Goal: Information Seeking & Learning: Learn about a topic

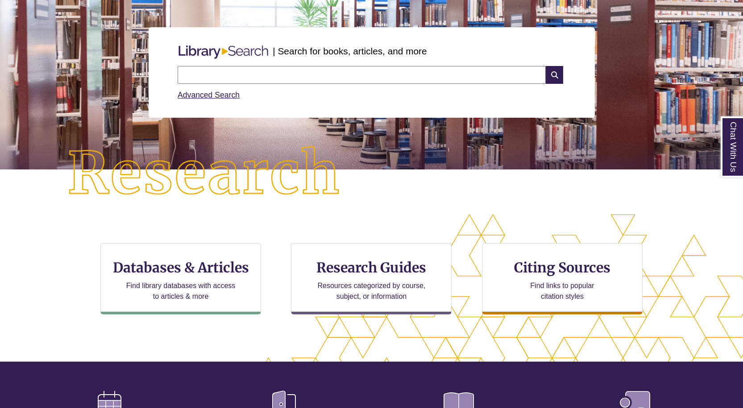
scroll to position [89, 0]
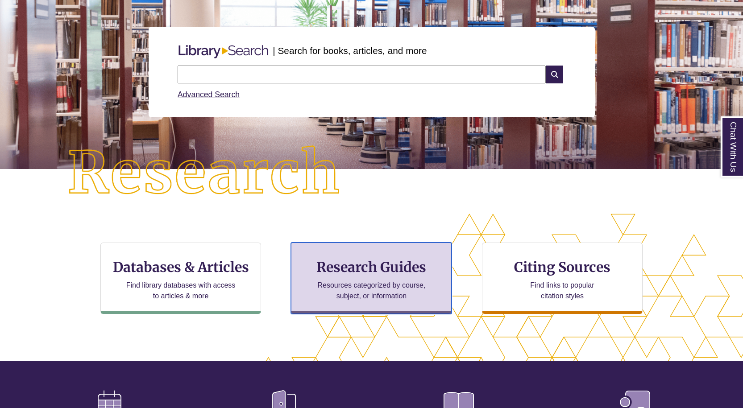
click at [394, 264] on h3 "Research Guides" at bounding box center [371, 267] width 145 height 17
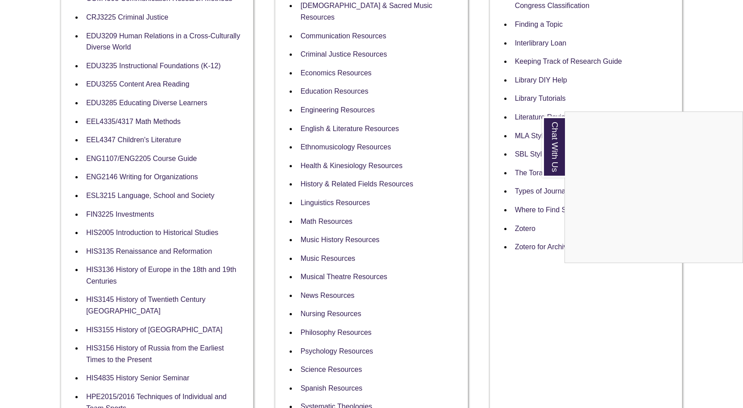
scroll to position [402, 0]
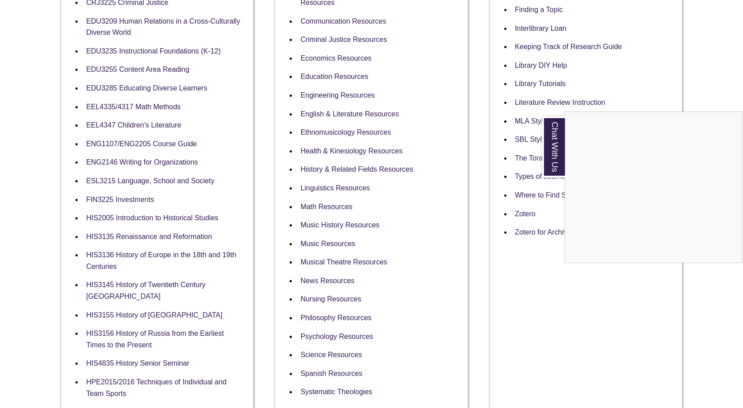
click at [309, 314] on div "Chat With Us" at bounding box center [371, 204] width 743 height 408
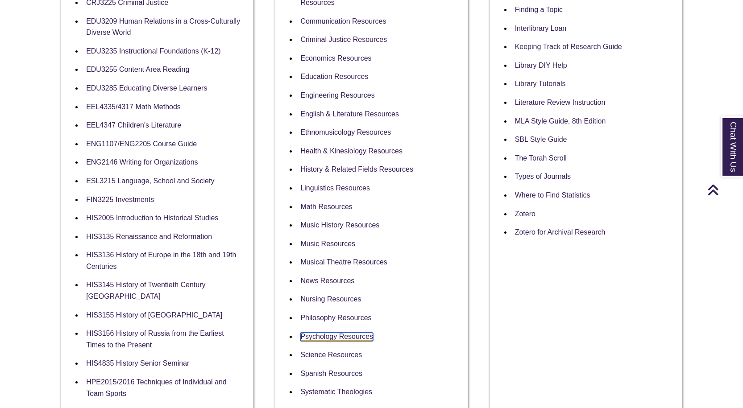
click at [323, 333] on link "Psychology Resources" at bounding box center [336, 337] width 73 height 8
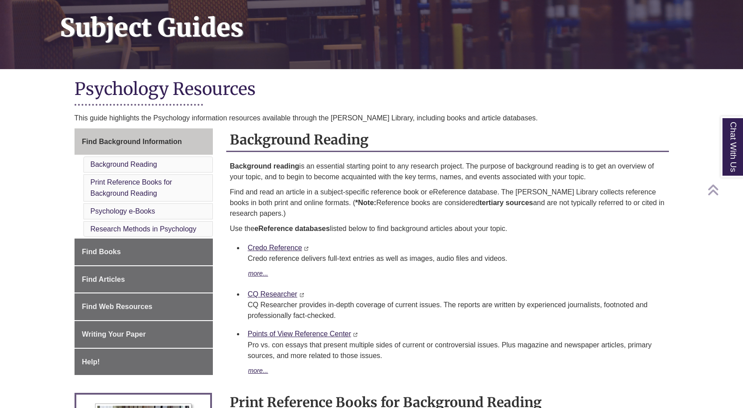
scroll to position [178, 0]
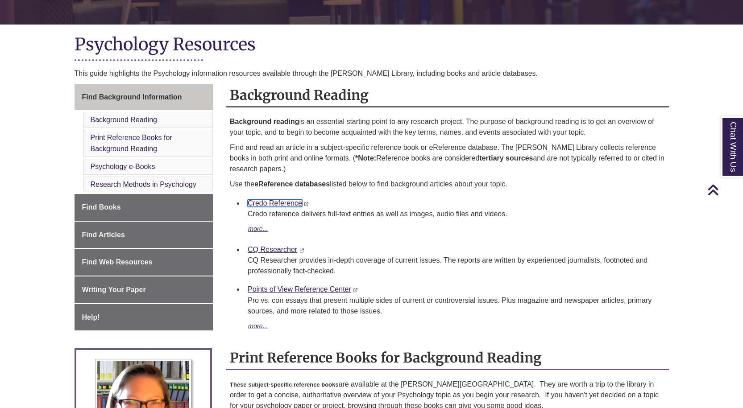
click at [282, 203] on link "Credo Reference" at bounding box center [275, 203] width 54 height 8
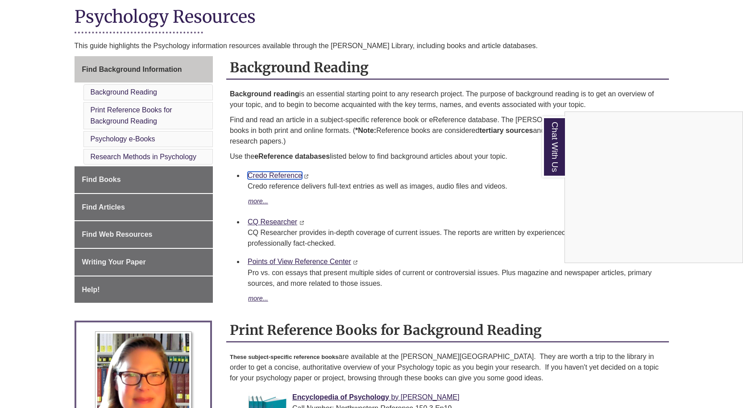
scroll to position [223, 0]
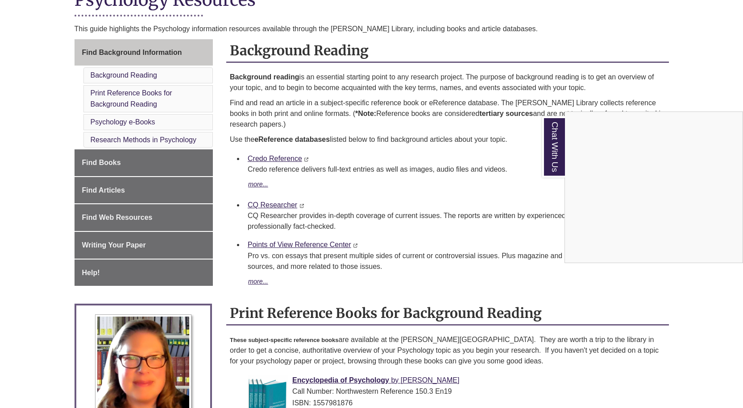
click at [286, 158] on div "Chat With Us" at bounding box center [371, 204] width 743 height 408
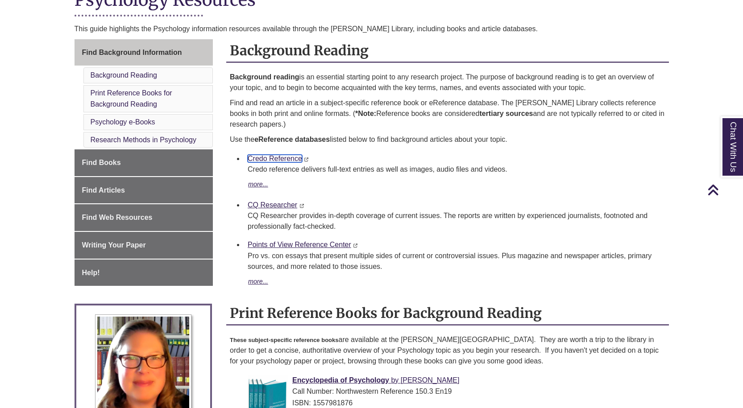
click at [286, 158] on link "Credo Reference" at bounding box center [275, 159] width 54 height 8
